Goal: Task Accomplishment & Management: Manage account settings

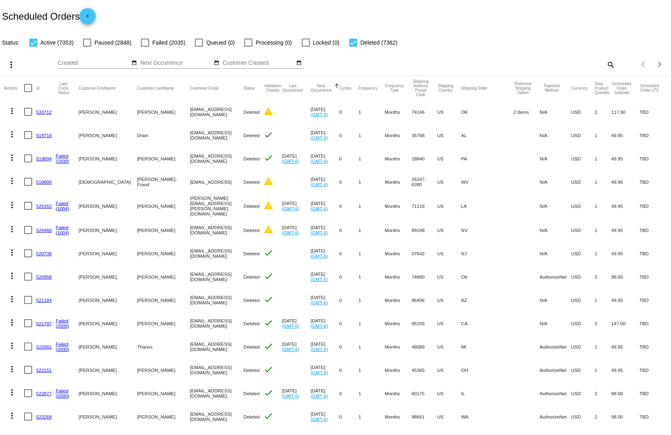
click at [606, 58] on mat-icon "search" at bounding box center [611, 64] width 10 height 12
click at [586, 60] on input "Search" at bounding box center [531, 63] width 167 height 6
paste input "[EMAIL_ADDRESS][DOMAIN_NAME]"
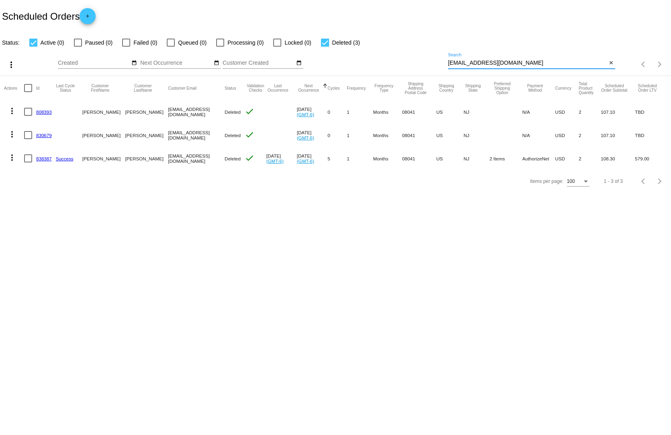
type input "[EMAIL_ADDRESS][DOMAIN_NAME]"
click at [29, 39] on div at bounding box center [33, 43] width 8 height 8
click at [33, 47] on input "Active (0)" at bounding box center [33, 47] width 0 height 0
checkbox input "false"
click at [612, 59] on button "close" at bounding box center [611, 63] width 8 height 8
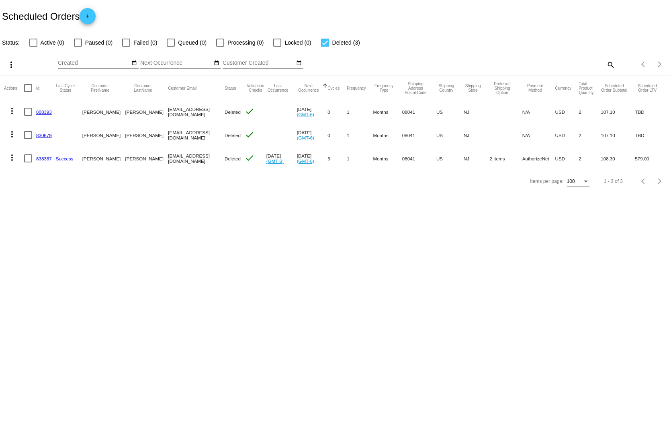
click at [610, 57] on app-dashboard-scheduled-orders "Scheduled Orders add Status: Active (0) Paused (0) Failed (0) Queued (0) Proces…" at bounding box center [335, 96] width 671 height 193
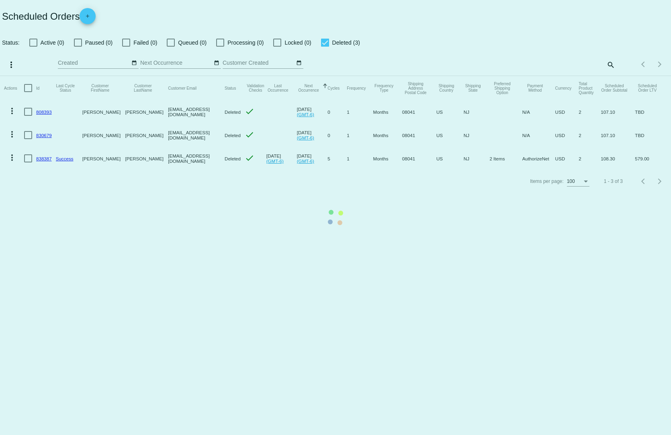
click at [570, 76] on mat-table "Actions Id Last Cycle Status Customer FirstName Customer LastName Customer Emai…" at bounding box center [335, 123] width 671 height 94
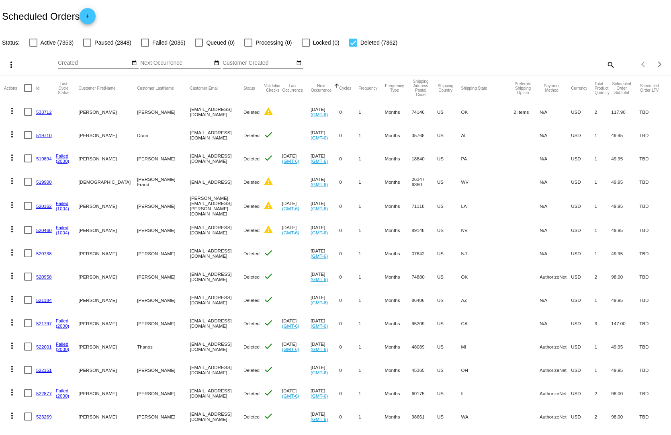
click at [606, 58] on mat-icon "search" at bounding box center [611, 64] width 10 height 12
click at [532, 60] on input "Search" at bounding box center [531, 63] width 167 height 6
paste input "[EMAIL_ADDRESS][DOMAIN_NAME]"
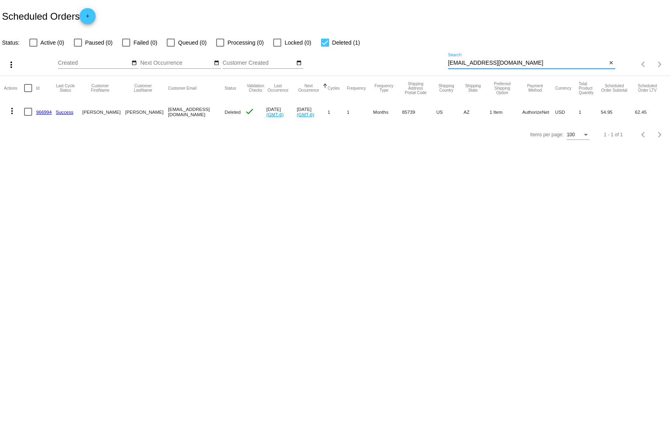
type input "[EMAIL_ADDRESS][DOMAIN_NAME]"
click at [612, 53] on div "ovsheilab@gmail.com Search close" at bounding box center [531, 61] width 167 height 16
click at [613, 60] on mat-icon "close" at bounding box center [612, 63] width 6 height 6
drag, startPoint x: 560, startPoint y: 58, endPoint x: 586, endPoint y: 60, distance: 26.2
click at [560, 58] on div "search" at bounding box center [531, 64] width 167 height 12
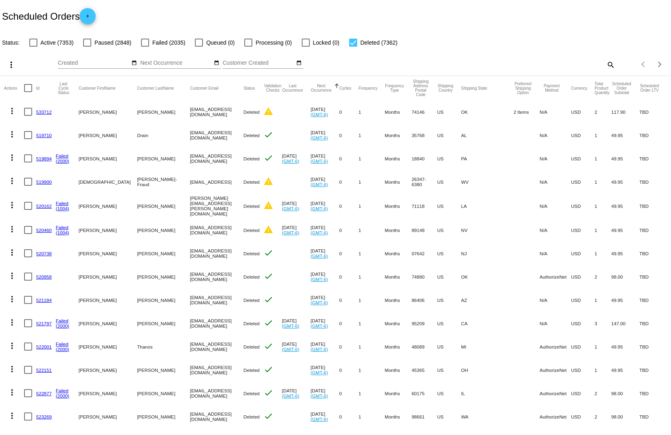
click at [606, 58] on mat-icon "search" at bounding box center [611, 64] width 10 height 12
click at [564, 60] on input "Search" at bounding box center [531, 63] width 167 height 6
paste input "drjcoleman@hughes.net"
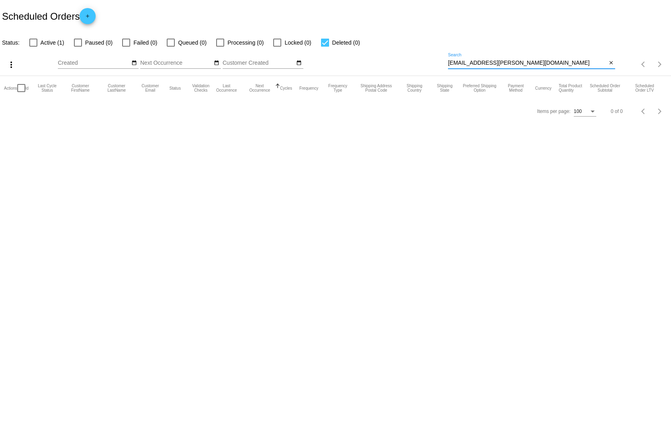
type input "drjcoleman@hughes.net"
click at [321, 39] on div at bounding box center [325, 43] width 8 height 8
click at [325, 47] on input "Deleted (0)" at bounding box center [325, 47] width 0 height 0
checkbox input "false"
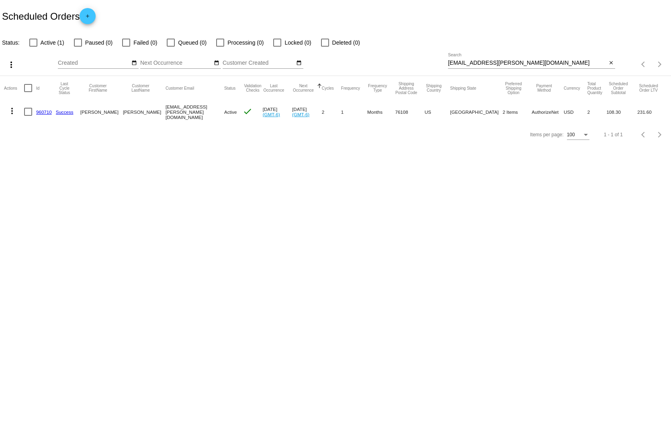
click at [31, 39] on div at bounding box center [33, 43] width 8 height 8
click at [33, 47] on input "Active (1)" at bounding box center [33, 47] width 0 height 0
checkbox input "true"
click at [10, 106] on mat-icon "more_vert" at bounding box center [12, 111] width 10 height 10
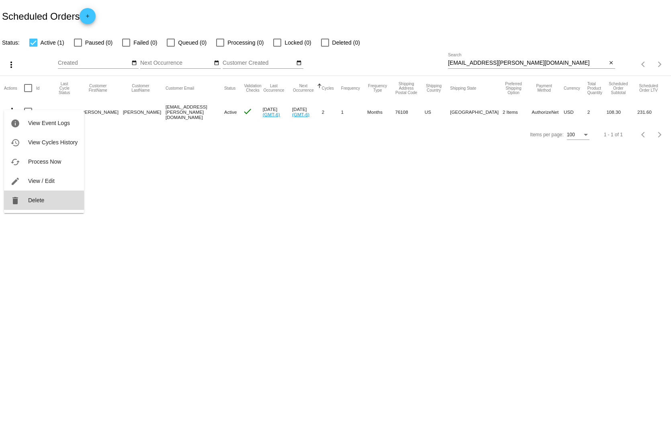
click at [32, 201] on span "Delete" at bounding box center [36, 200] width 16 height 6
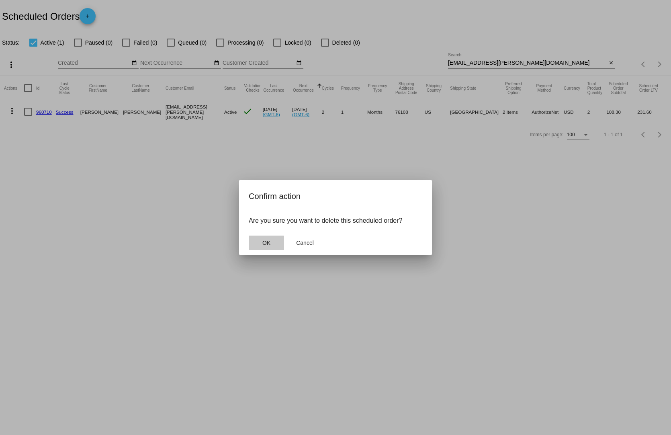
click at [267, 240] on span "OK" at bounding box center [267, 243] width 8 height 6
